Goal: Task Accomplishment & Management: Manage account settings

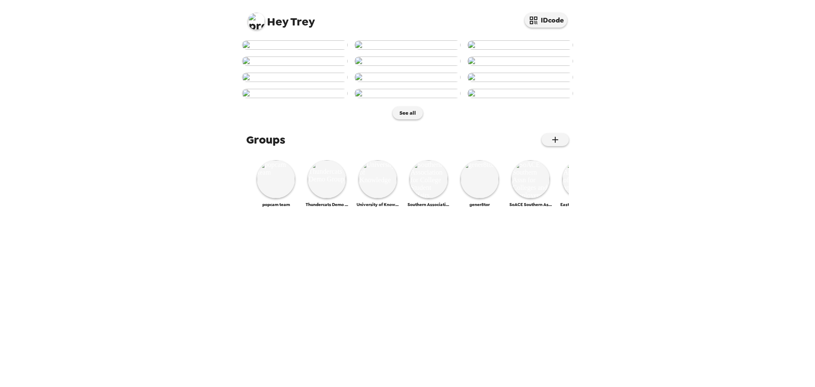
scroll to position [323, 0]
click at [272, 198] on img at bounding box center [276, 179] width 38 height 38
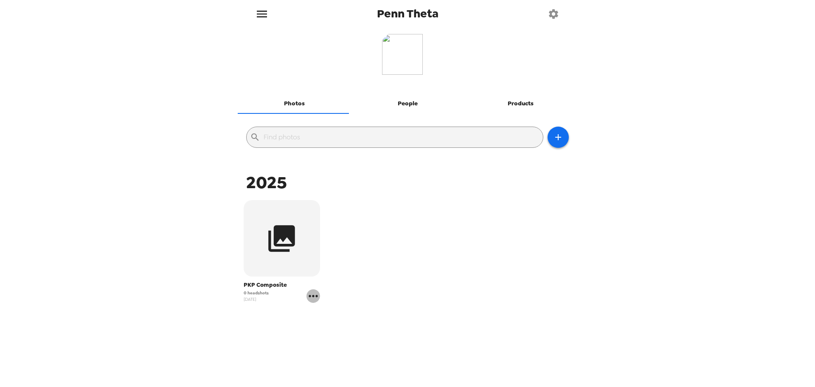
click at [313, 296] on icon "gallery menu" at bounding box center [313, 296] width 9 height 2
click at [342, 309] on span "Edit Shoot" at bounding box center [363, 314] width 70 height 10
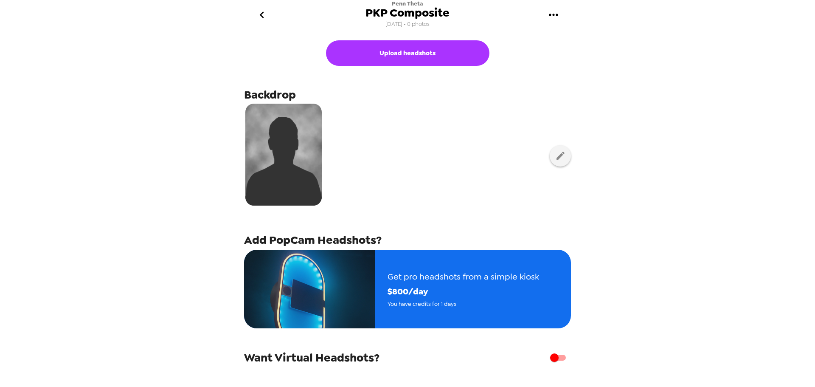
click at [262, 14] on icon "go back" at bounding box center [262, 15] width 14 height 14
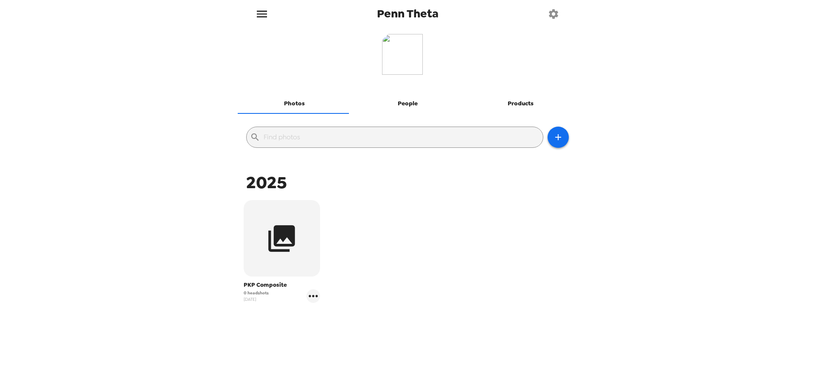
click at [261, 14] on icon "menu" at bounding box center [262, 14] width 14 height 14
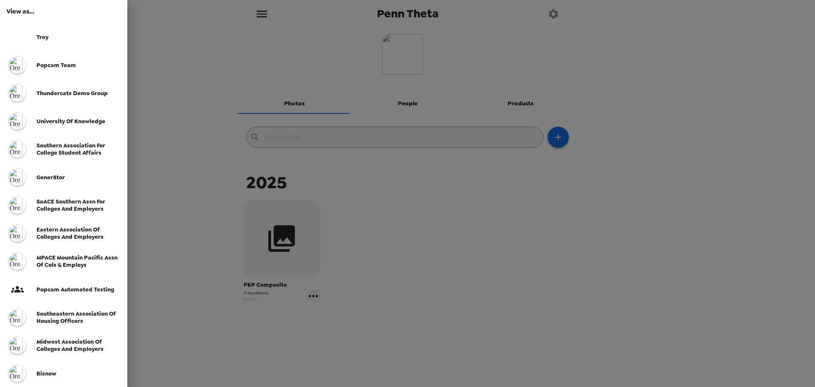
scroll to position [183, 0]
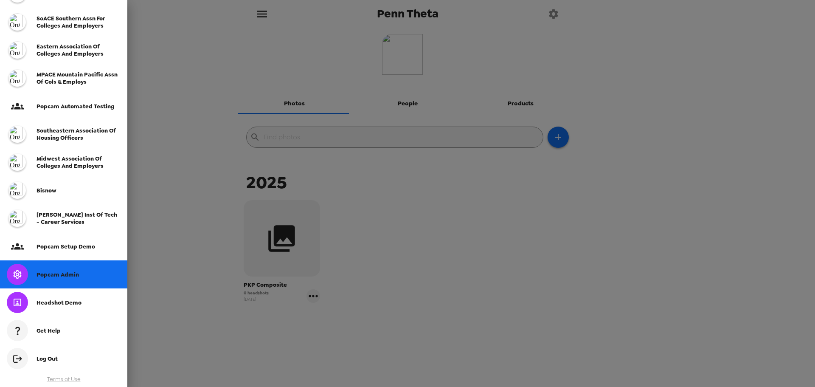
click at [61, 273] on span "Popcam Admin" at bounding box center [57, 274] width 42 height 7
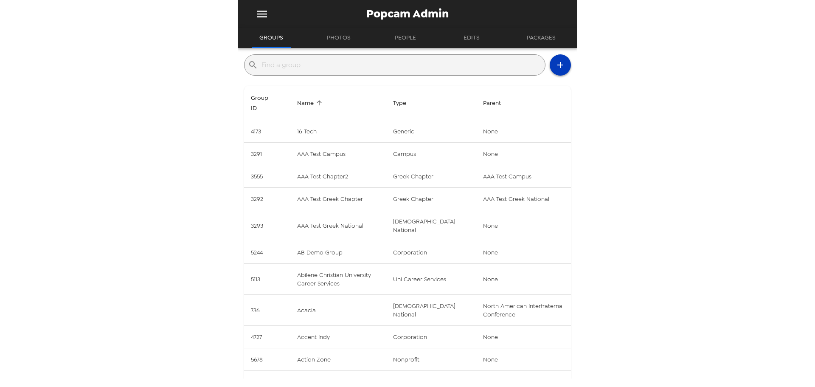
click at [555, 62] on icon "button" at bounding box center [560, 65] width 10 height 10
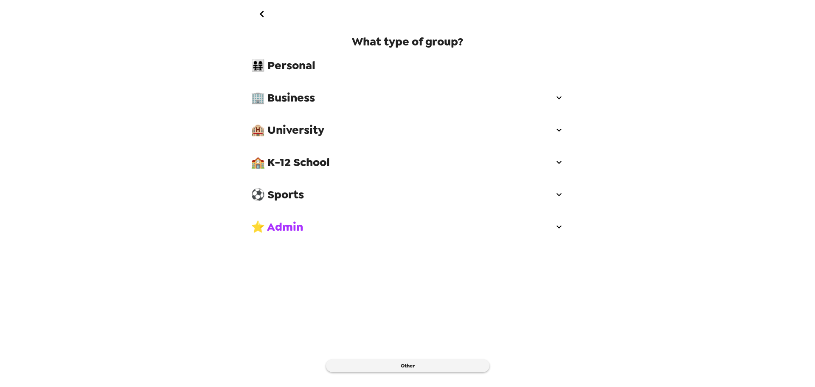
click at [315, 95] on span "🏢 Business" at bounding box center [402, 97] width 303 height 15
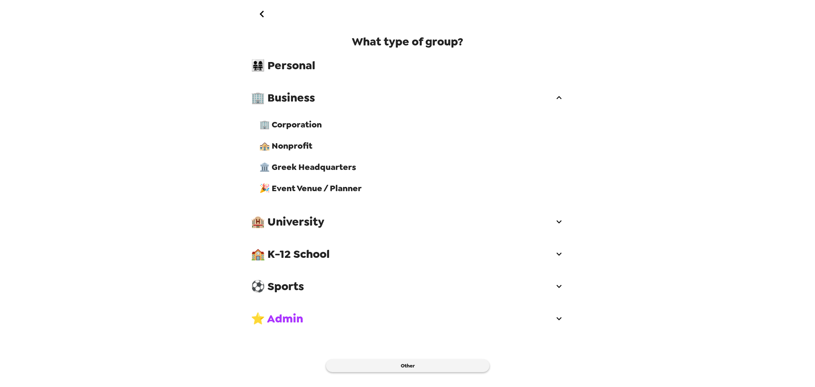
click at [311, 134] on div "🏢 Corporation" at bounding box center [412, 124] width 318 height 21
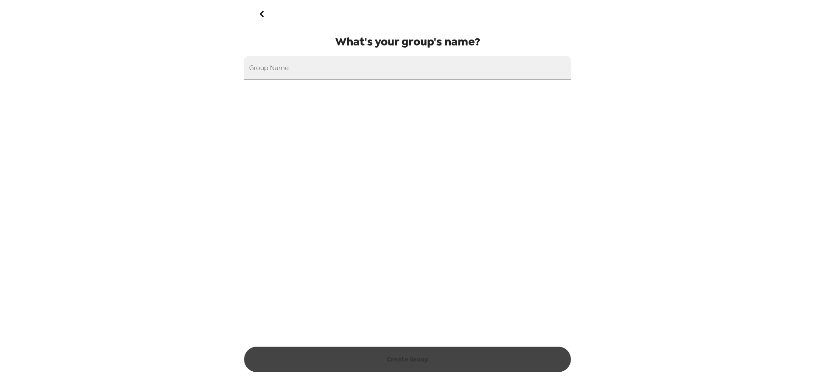
click at [262, 11] on icon "go back" at bounding box center [262, 14] width 14 height 14
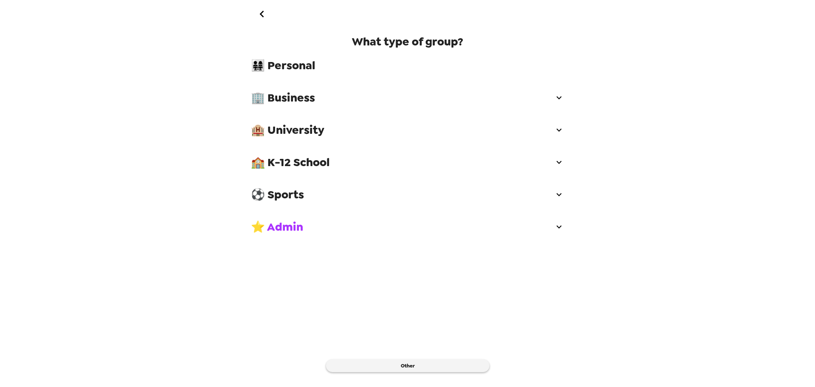
drag, startPoint x: 323, startPoint y: 95, endPoint x: 323, endPoint y: 107, distance: 11.9
click at [323, 96] on span "🏢 Business" at bounding box center [402, 97] width 303 height 15
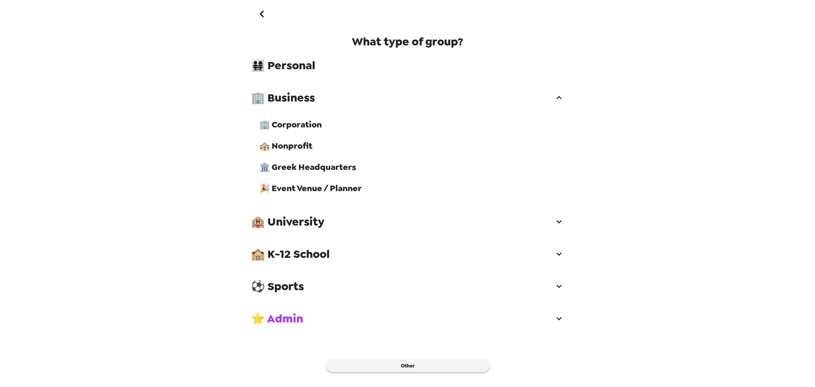
click at [333, 194] on span "🎉 Event Venue / Planner" at bounding box center [411, 187] width 305 height 11
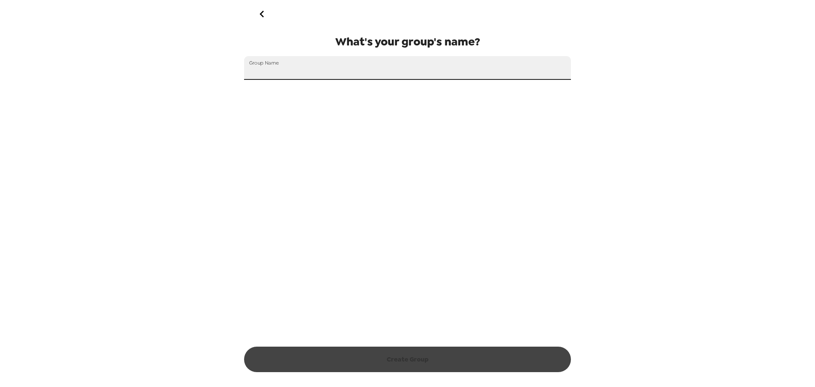
click at [308, 65] on input "Group Name" at bounding box center [407, 68] width 327 height 24
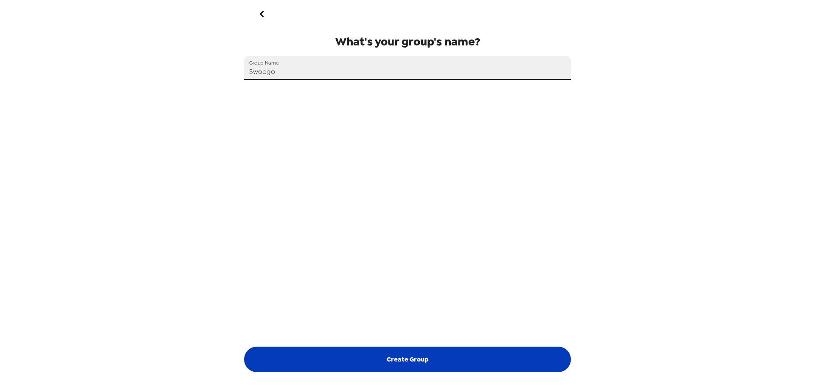
type input "Swoogo"
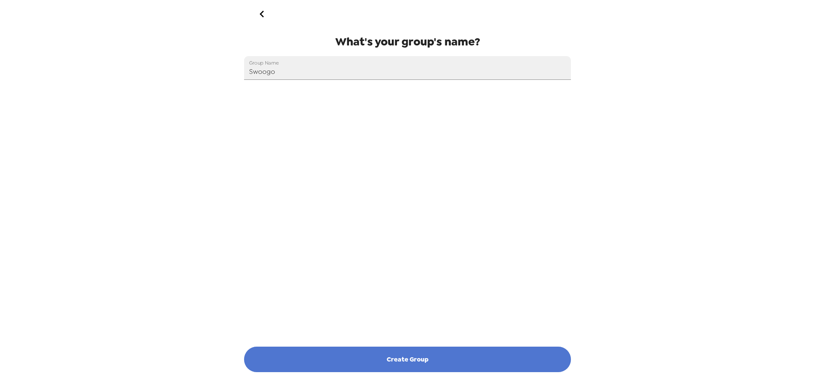
click at [390, 361] on button "Create Group" at bounding box center [407, 358] width 327 height 25
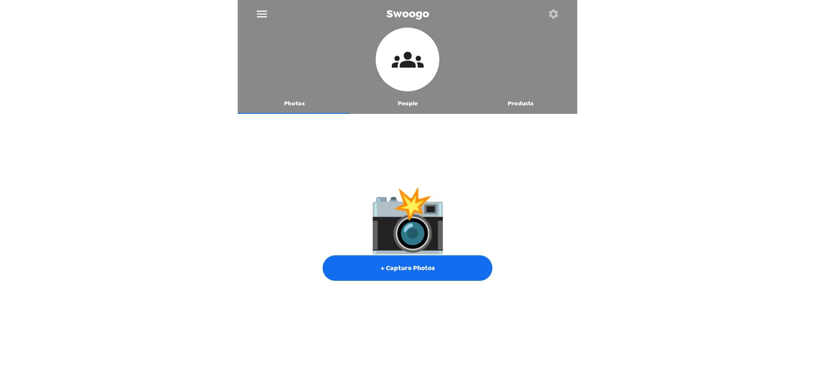
click at [551, 9] on icon "button" at bounding box center [553, 14] width 12 height 12
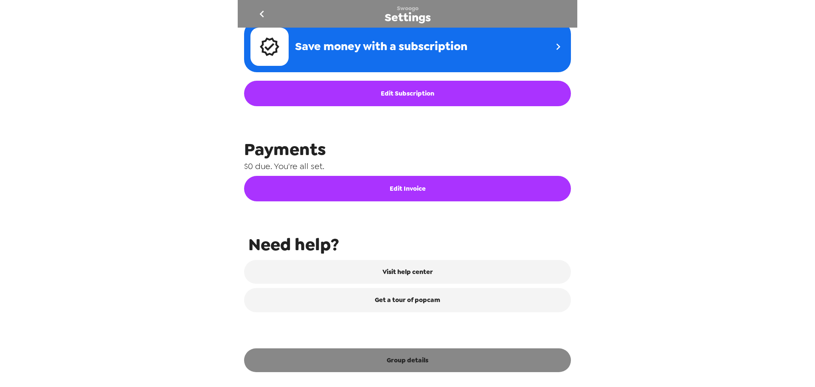
click at [419, 360] on button "Group details" at bounding box center [407, 360] width 327 height 24
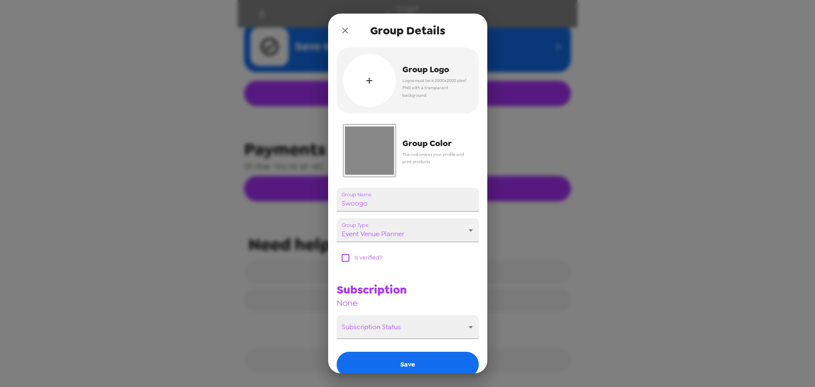
click at [378, 149] on input "#888888" at bounding box center [369, 150] width 53 height 53
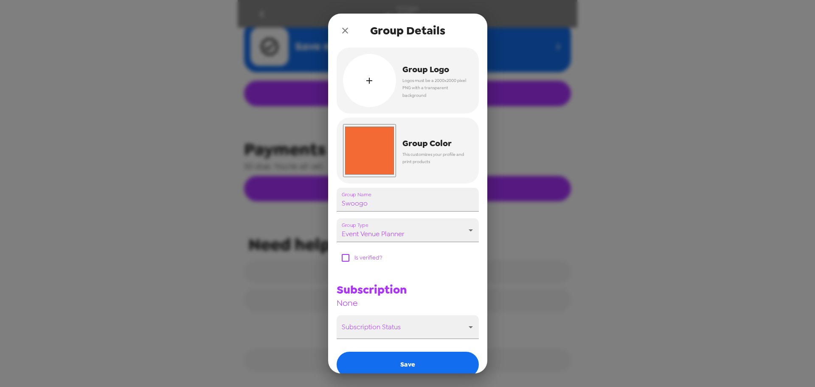
type input "#f36a34"
click at [451, 286] on div "Subscription None" at bounding box center [404, 291] width 149 height 33
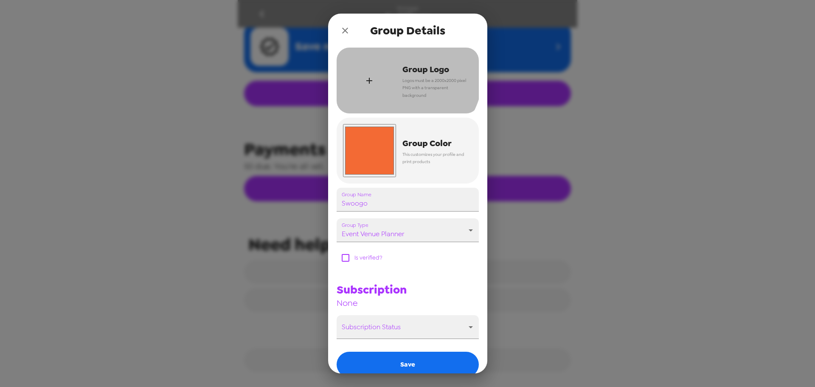
click at [383, 68] on div "button" at bounding box center [369, 80] width 53 height 53
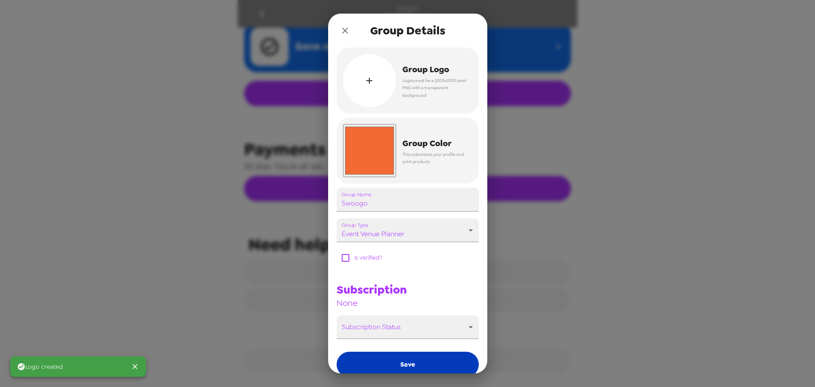
click at [435, 365] on button "Save" at bounding box center [408, 363] width 142 height 25
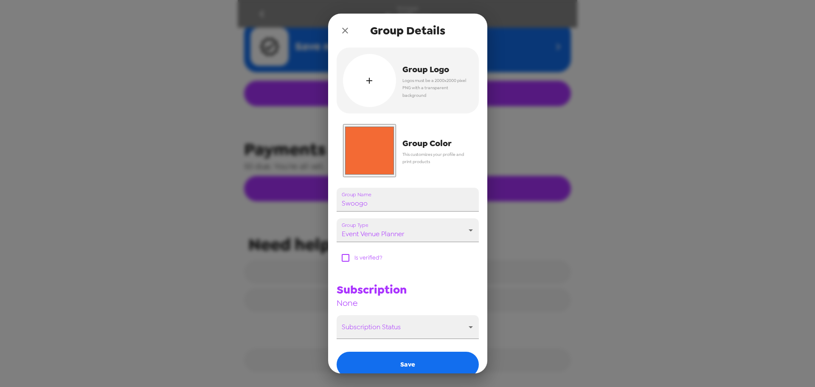
scroll to position [293, 0]
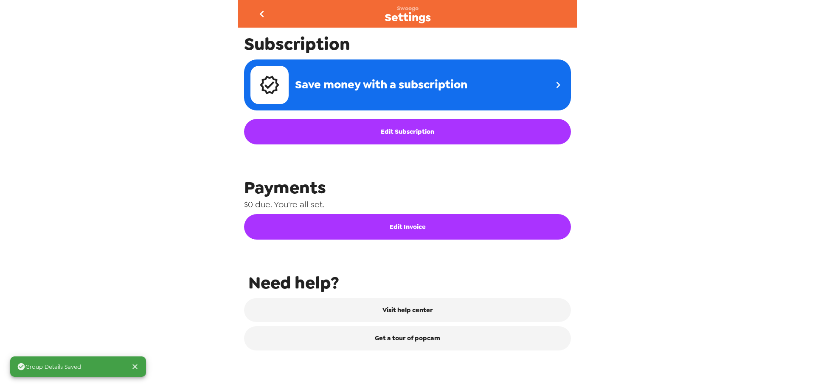
click at [257, 13] on icon "go back" at bounding box center [262, 14] width 14 height 14
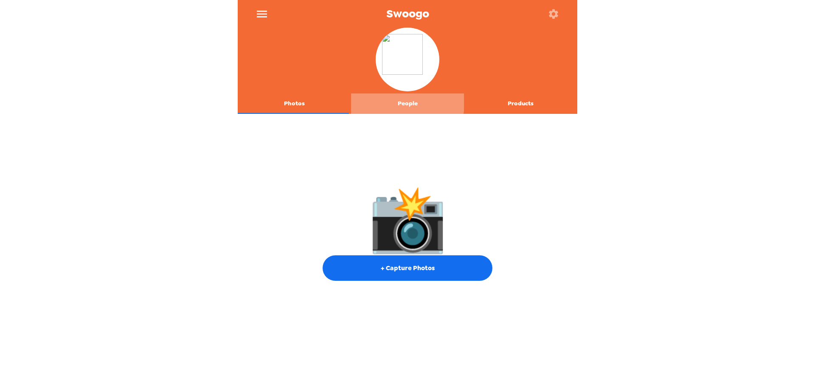
click at [407, 102] on button "People" at bounding box center [407, 103] width 113 height 20
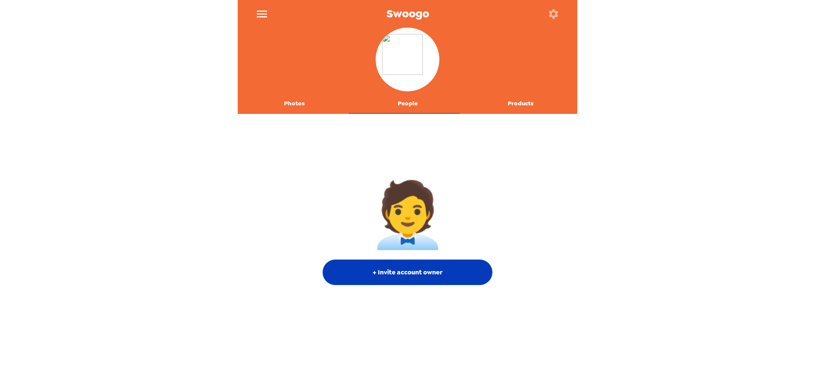
click at [418, 276] on button "+ Invite account owner" at bounding box center [408, 271] width 170 height 25
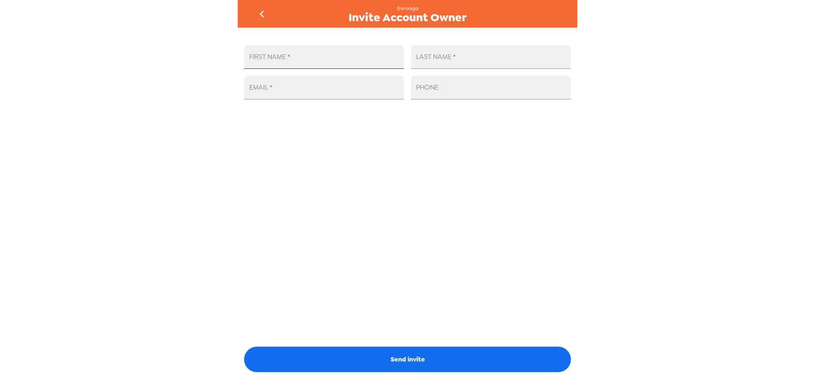
click at [317, 64] on input "FIRST NAME   *" at bounding box center [324, 57] width 160 height 24
type input "Alexa"
type input "Obermeyer"
paste input "alexa@swoogo.com"
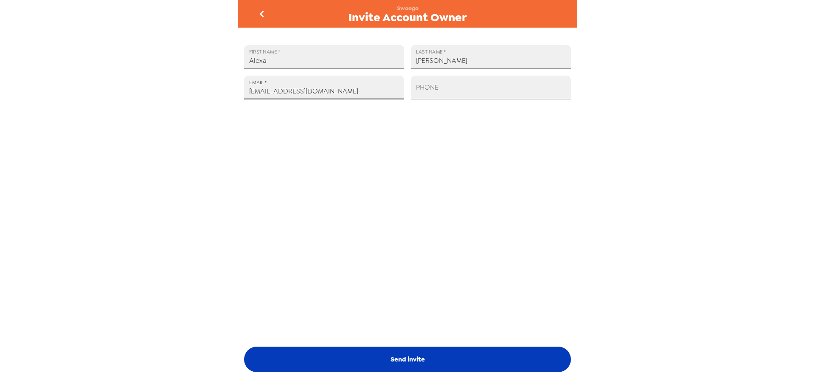
type input "alexa@swoogo.com"
click at [398, 357] on button "Send invite" at bounding box center [407, 358] width 327 height 25
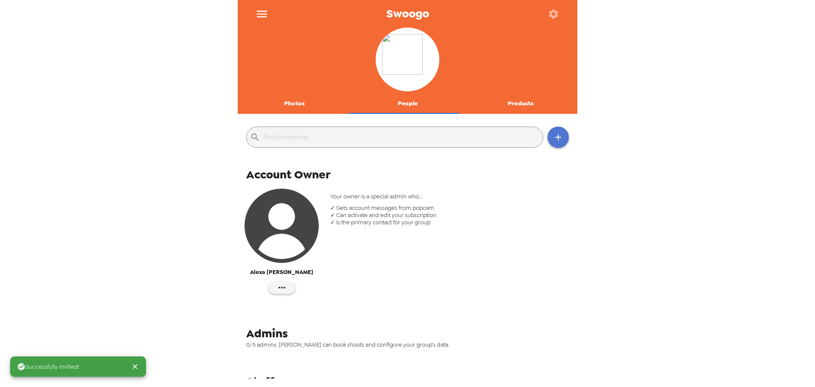
click at [554, 136] on icon "button" at bounding box center [558, 137] width 10 height 10
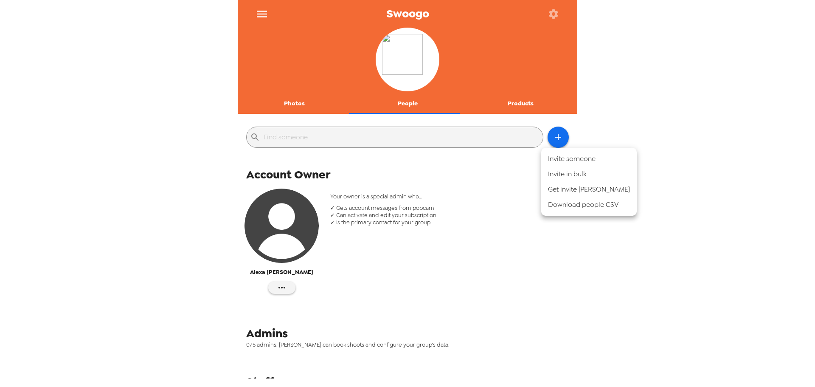
click at [601, 160] on li "Invite someone" at bounding box center [588, 158] width 95 height 15
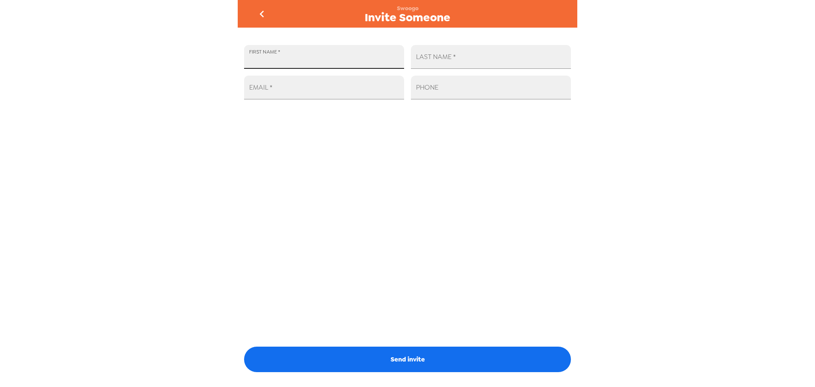
click at [353, 64] on input "FIRST NAME   *" at bounding box center [324, 57] width 160 height 24
type input "Nate"
type input "Miller"
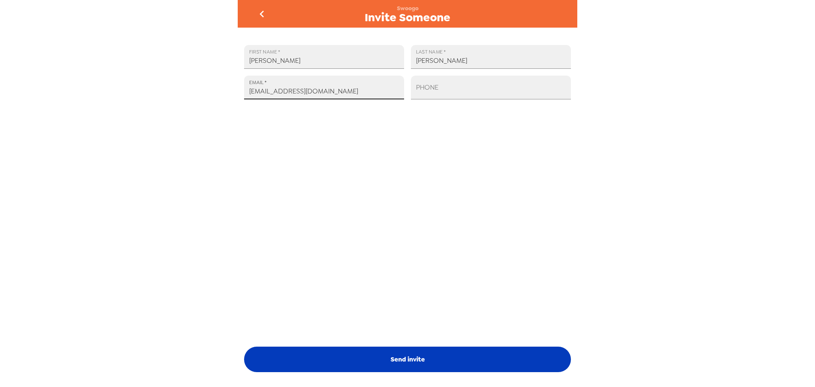
type input "nate@popcam.me"
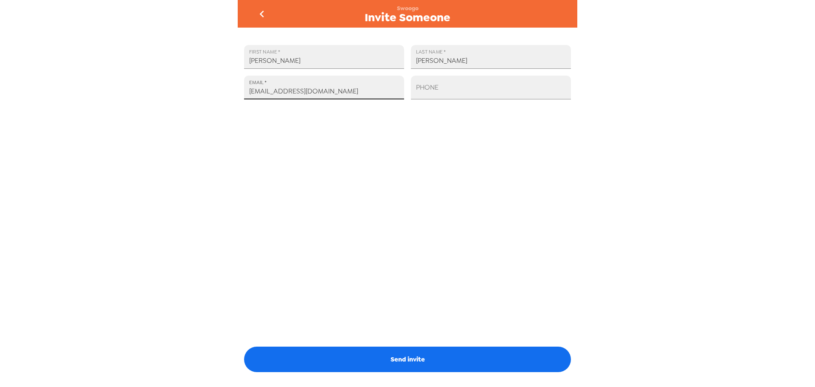
click at [444, 359] on button "Send invite" at bounding box center [407, 358] width 327 height 25
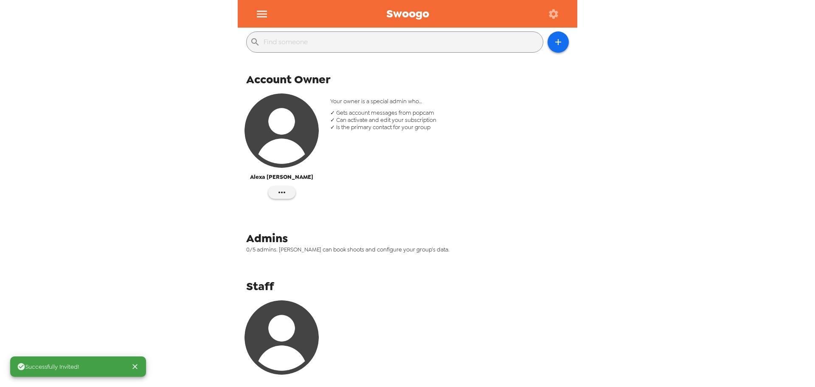
scroll to position [152, 0]
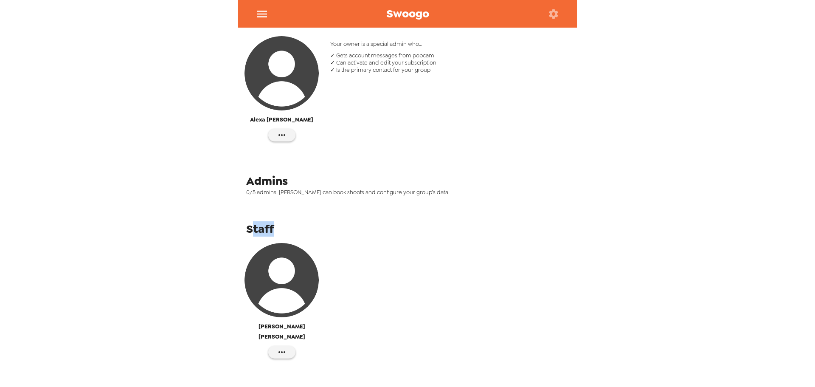
drag, startPoint x: 254, startPoint y: 227, endPoint x: 283, endPoint y: 228, distance: 29.3
click at [283, 228] on div "Staff" at bounding box center [410, 228] width 329 height 15
click at [266, 230] on span "Staff" at bounding box center [260, 228] width 28 height 15
click at [278, 347] on icon "button" at bounding box center [282, 352] width 10 height 10
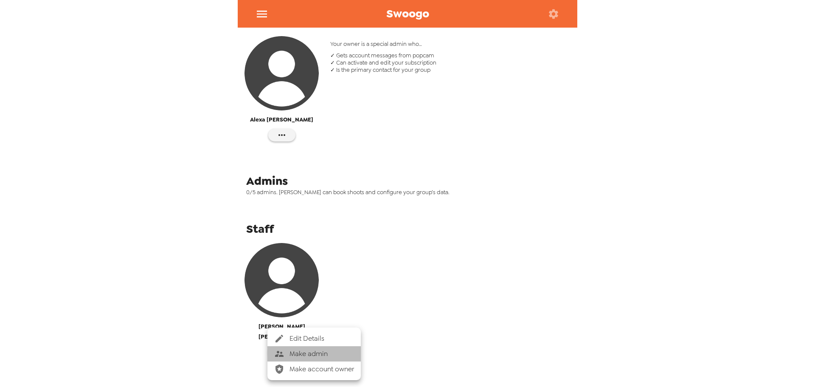
click at [303, 354] on span "Make admin" at bounding box center [321, 353] width 65 height 10
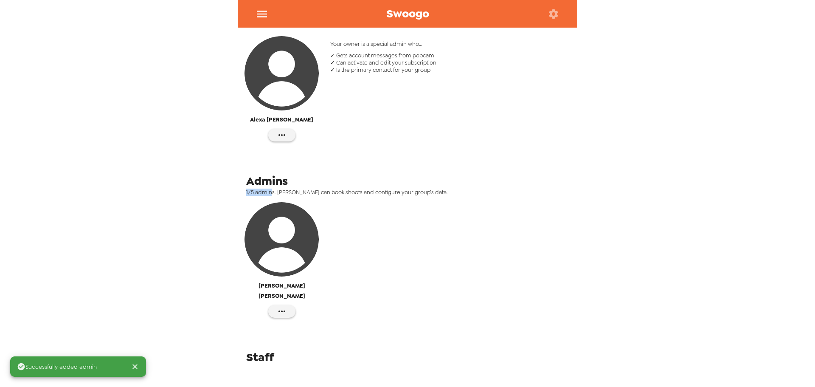
drag, startPoint x: 240, startPoint y: 191, endPoint x: 248, endPoint y: 195, distance: 9.1
click at [270, 193] on div "Admins 1/5 admins. Admins can book shoots and configure your group’s data. Nate…" at bounding box center [408, 250] width 340 height 159
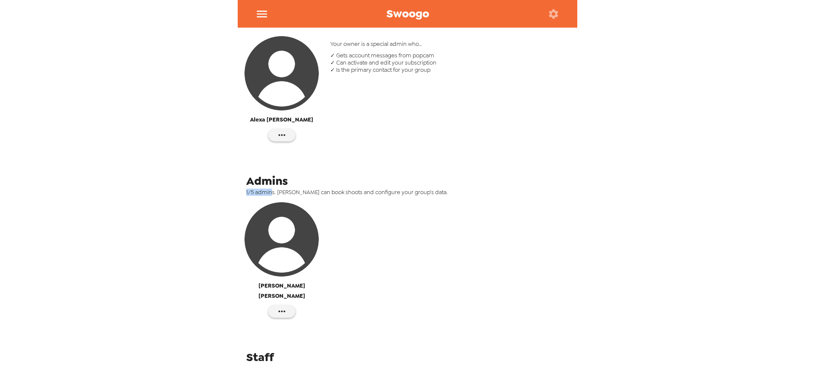
click at [249, 190] on span "1/5 admins. Admins can book shoots and configure your group’s data." at bounding box center [410, 191] width 329 height 7
click at [257, 194] on span "1/5 admins. Admins can book shoots and configure your group’s data." at bounding box center [410, 191] width 329 height 7
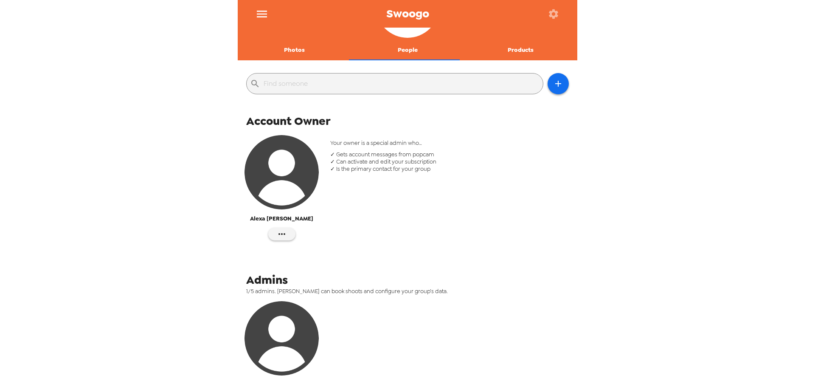
scroll to position [0, 0]
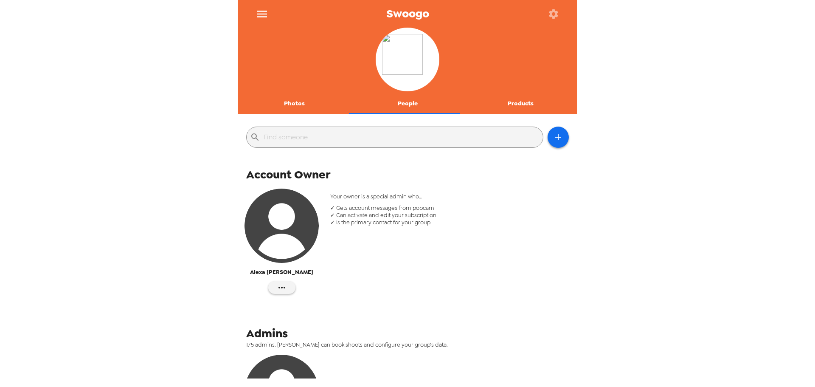
click at [303, 101] on button "Photos" at bounding box center [294, 103] width 113 height 20
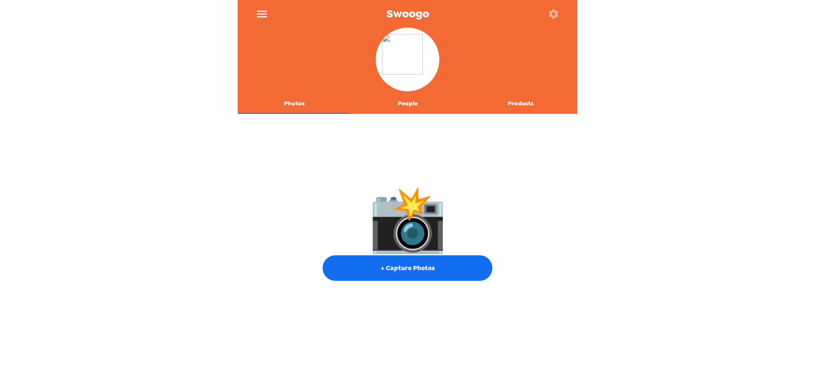
click at [554, 17] on icon "button" at bounding box center [553, 13] width 9 height 9
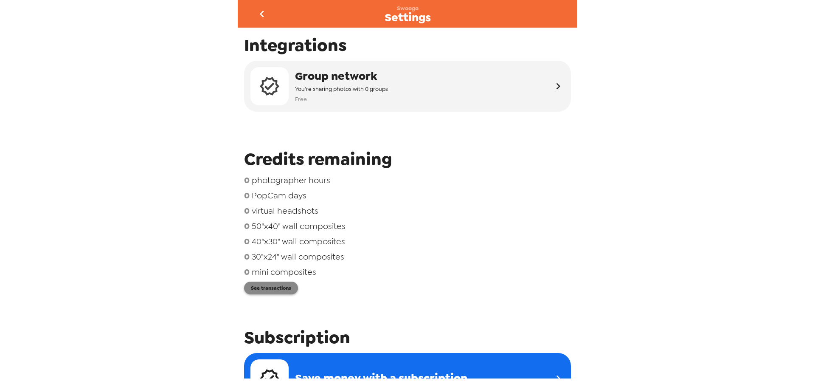
click at [275, 288] on button "See transactions" at bounding box center [271, 287] width 54 height 13
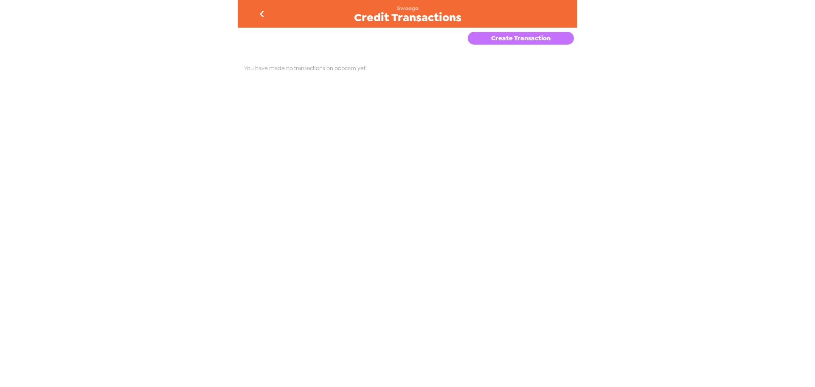
click at [494, 37] on button "Create Transaction" at bounding box center [521, 38] width 106 height 13
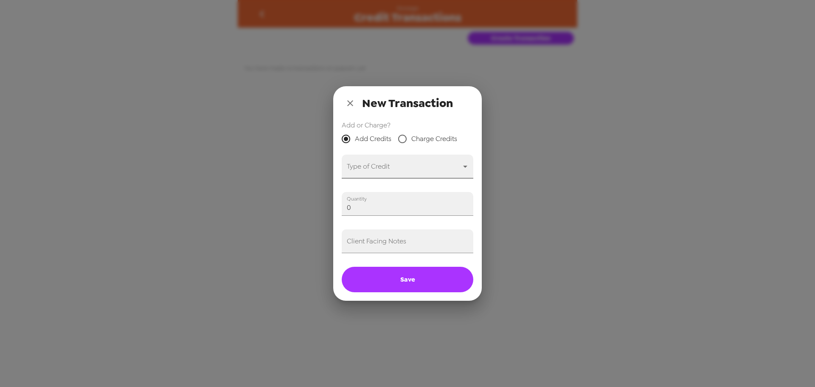
click at [391, 169] on body "Swoogo Credit Transactions Create Transaction You have made no transactions on …" at bounding box center [407, 193] width 815 height 387
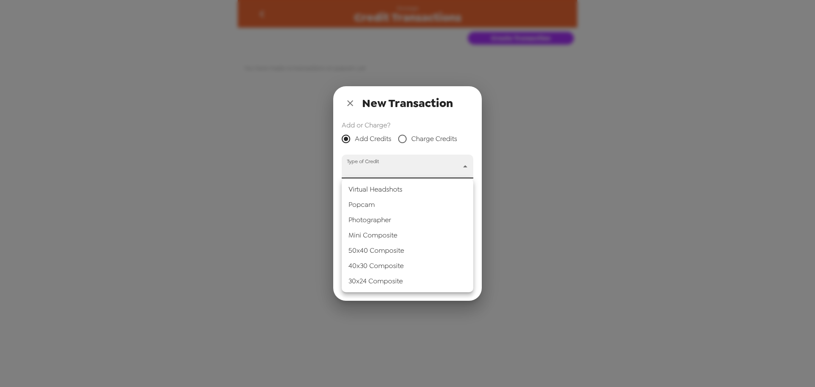
click at [381, 205] on li "Popcam" at bounding box center [408, 204] width 132 height 15
type input "popcam"
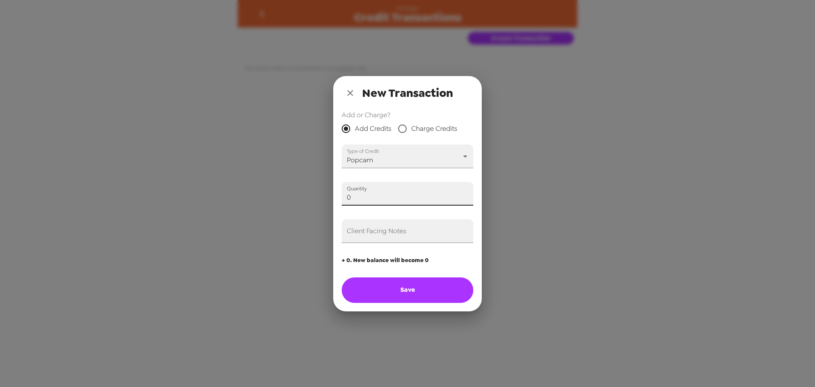
drag, startPoint x: 394, startPoint y: 195, endPoint x: 178, endPoint y: 207, distance: 216.8
click at [178, 207] on div "New Transaction Add or Charge? Add Credits Charge Credits Type of Credit Popcam…" at bounding box center [407, 193] width 815 height 387
type input "4"
click at [407, 235] on input "Client Facing Notes" at bounding box center [408, 231] width 132 height 24
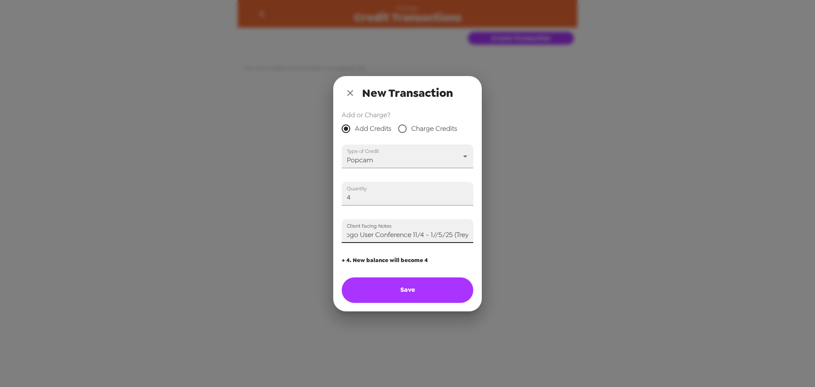
type input "Applying four popcam credits for in-kind sponsorship at Swoogo User Conference …"
click at [410, 290] on button "Save" at bounding box center [408, 289] width 132 height 25
type input "0"
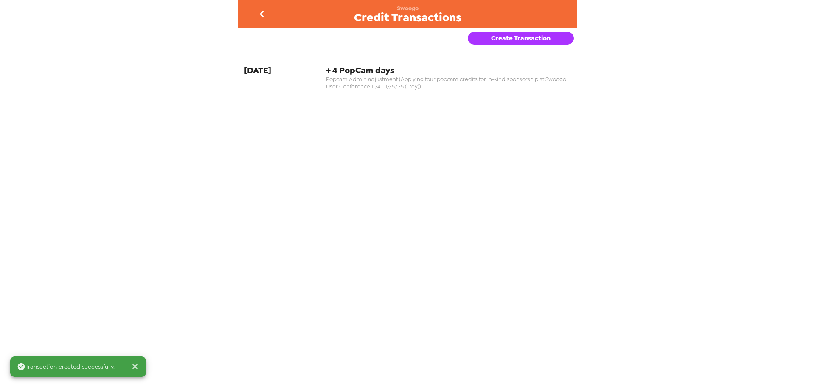
drag, startPoint x: 442, startPoint y: 86, endPoint x: 503, endPoint y: 98, distance: 61.8
click at [503, 98] on div "9-25-25 + 4 PopCam days Popcam Admin adjustment (Applying four popcam credits f…" at bounding box center [408, 79] width 340 height 42
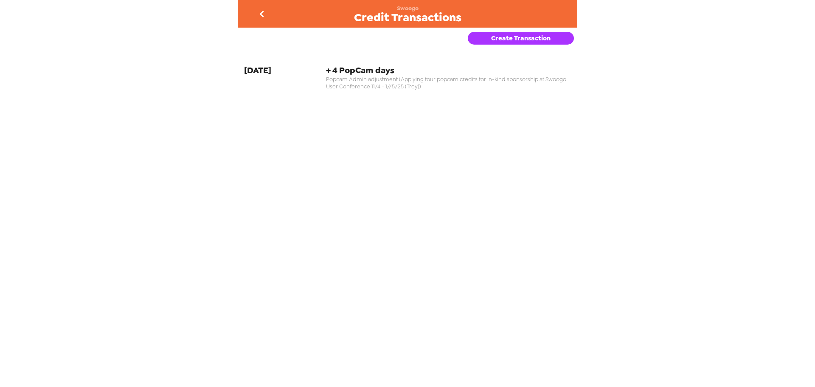
click at [419, 78] on span "Popcam Admin adjustment (Applying four popcam credits for in-kind sponsorship a…" at bounding box center [448, 83] width 245 height 14
click at [260, 8] on icon "go back" at bounding box center [262, 14] width 14 height 14
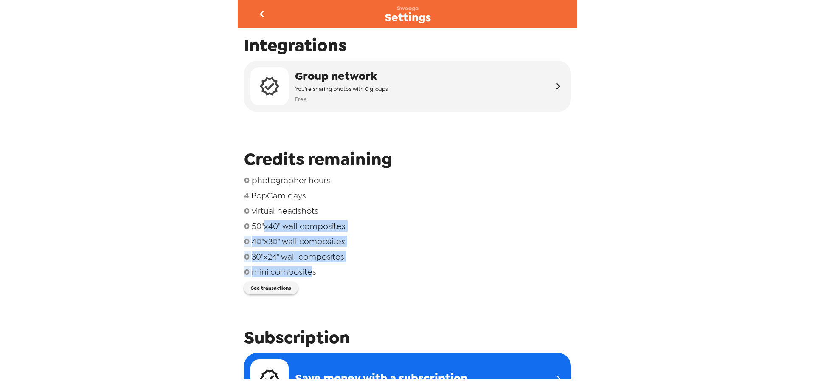
drag, startPoint x: 314, startPoint y: 273, endPoint x: 264, endPoint y: 219, distance: 73.9
click at [264, 219] on div "0 photographer hours 4 PopCam days 0 virtual headshots 0 50"x40" wall composite…" at bounding box center [407, 227] width 327 height 107
click at [284, 223] on span "50"x40" wall composites" at bounding box center [299, 225] width 94 height 11
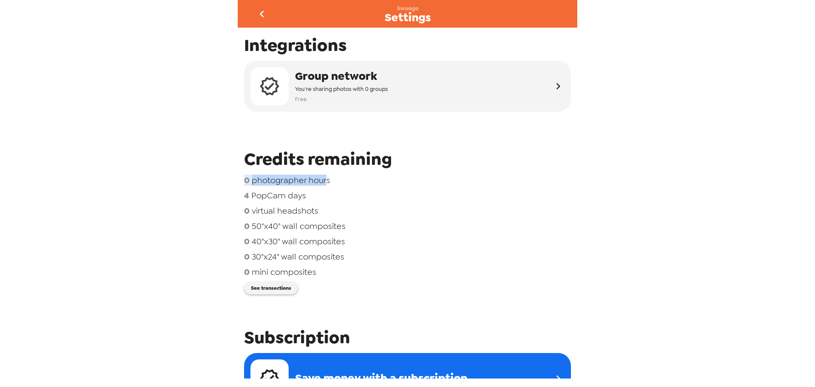
drag, startPoint x: 327, startPoint y: 180, endPoint x: 239, endPoint y: 186, distance: 88.9
click at [239, 186] on div "Integrations Group network You're sharing photos with 0 groups Free Credits rem…" at bounding box center [408, 203] width 340 height 351
click at [300, 180] on span "photographer hours" at bounding box center [291, 179] width 79 height 11
click at [297, 210] on span "virtual headshots" at bounding box center [285, 210] width 67 height 11
click at [260, 21] on button "go back" at bounding box center [262, 14] width 28 height 28
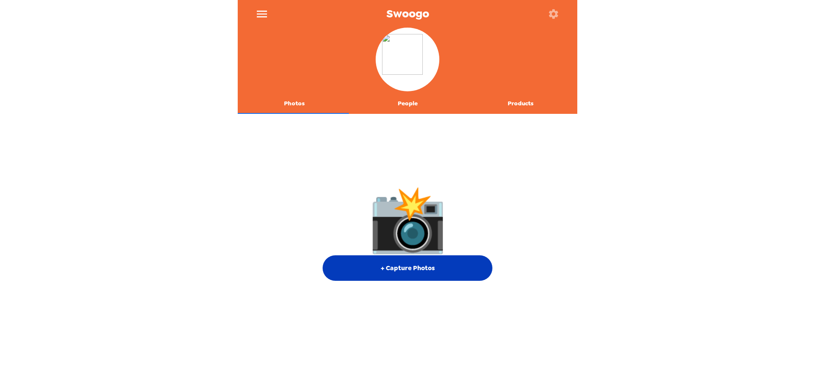
click at [420, 263] on button "+ Capture Photos" at bounding box center [408, 267] width 170 height 25
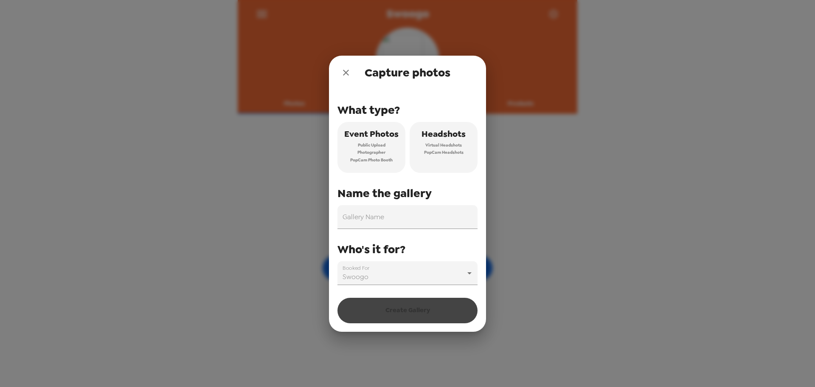
click at [453, 146] on span "Virtual Headshots" at bounding box center [443, 145] width 36 height 8
click at [346, 72] on icon "close" at bounding box center [346, 73] width 6 height 6
